Goal: Information Seeking & Learning: Check status

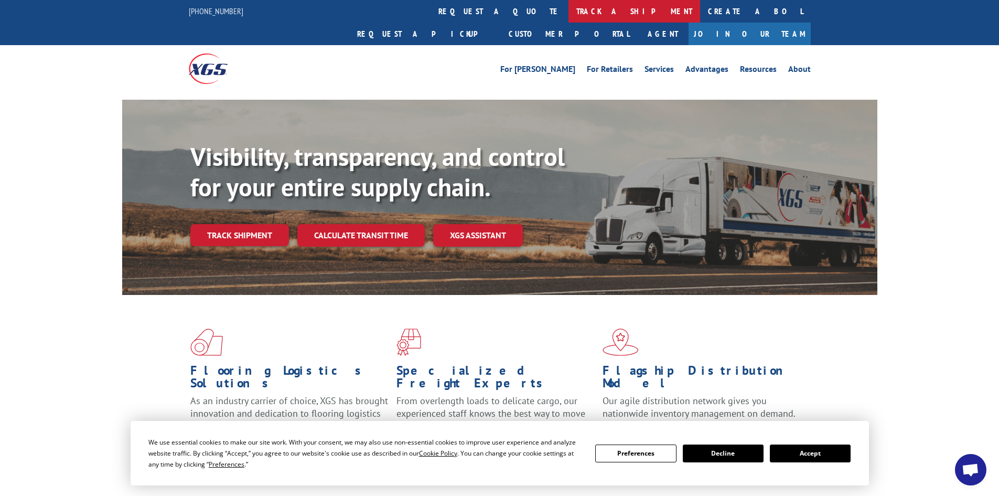
click at [569, 9] on link "track a shipment" at bounding box center [635, 11] width 132 height 23
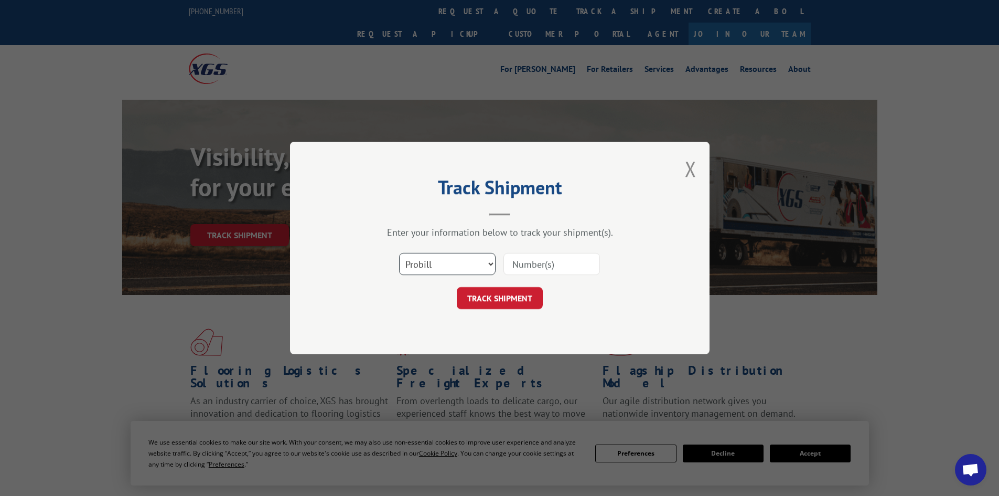
click at [466, 258] on select "Select category... Probill BOL PO" at bounding box center [447, 264] width 97 height 22
select select "bol"
click at [399, 253] on select "Select category... Probill BOL PO" at bounding box center [447, 264] width 97 height 22
click at [538, 265] on input at bounding box center [552, 264] width 97 height 22
paste input "7057407"
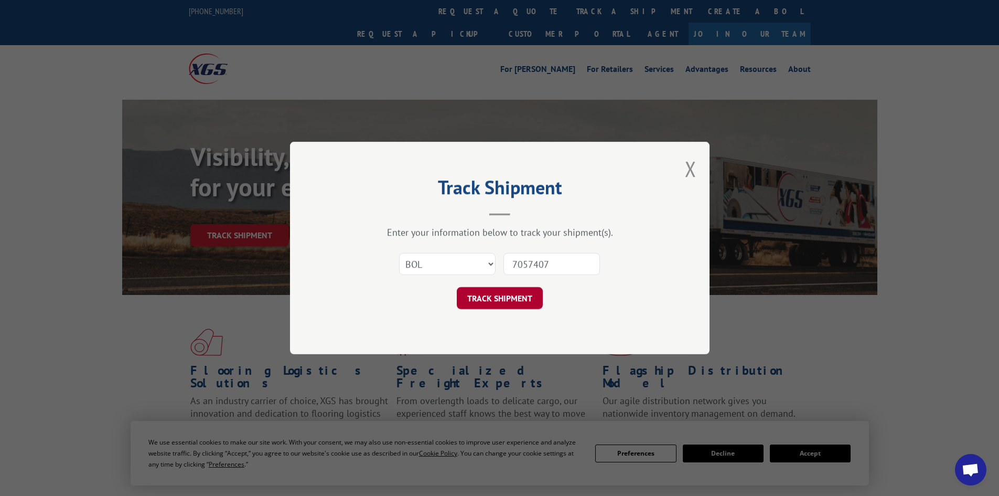
type input "7057407"
click at [497, 303] on button "TRACK SHIPMENT" at bounding box center [500, 298] width 86 height 22
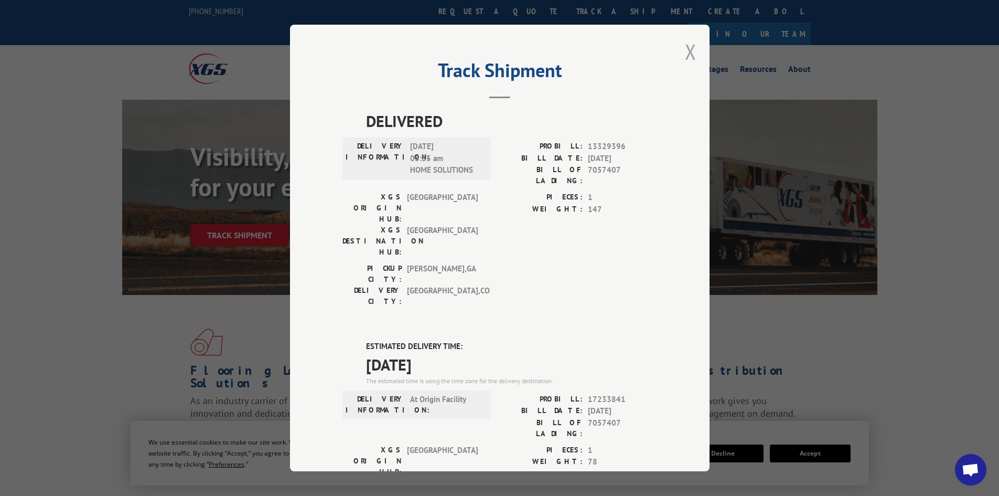
drag, startPoint x: 694, startPoint y: 53, endPoint x: 687, endPoint y: 55, distance: 7.0
click at [693, 56] on div "Track Shipment DELIVERED DELIVERY INFORMATION: [DATE] 05:35 am HOME SOLUTIONS P…" at bounding box center [500, 248] width 420 height 446
